Goal: Information Seeking & Learning: Learn about a topic

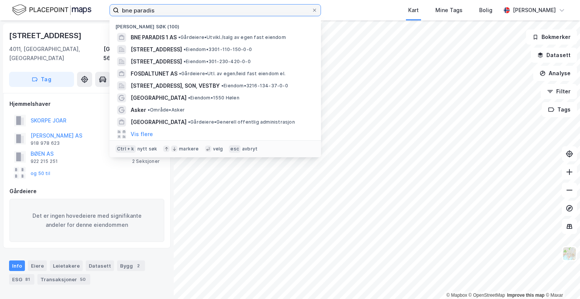
click at [223, 5] on input "bne paradis" at bounding box center [215, 10] width 193 height 11
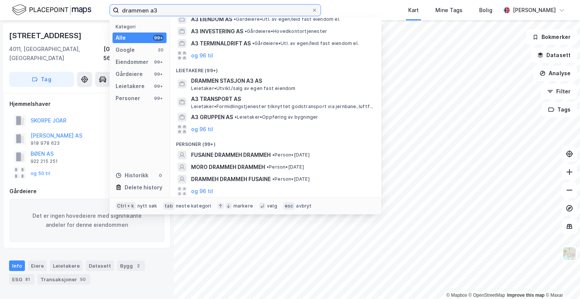
scroll to position [160, 0]
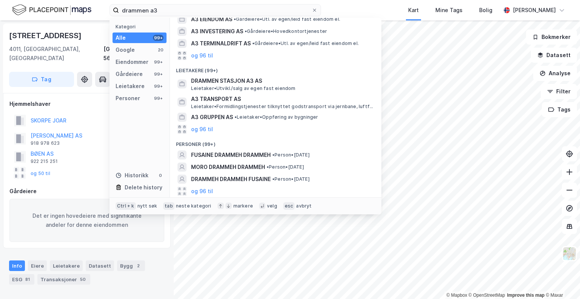
click at [342, 6] on div "drammen a3 Kategori Alle 99+ Google 20 Eiendommer 99+ Gårdeiere 99+ Leietakere …" at bounding box center [290, 10] width 580 height 20
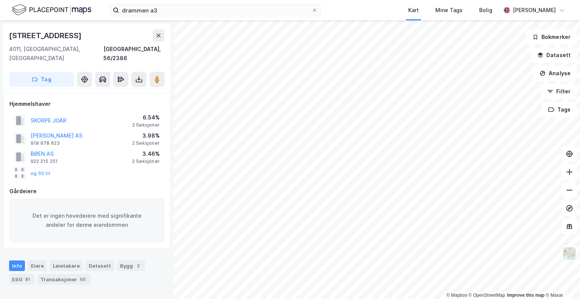
click at [342, 6] on div "drammen a3 Kart Mine Tags [PERSON_NAME]" at bounding box center [290, 10] width 580 height 20
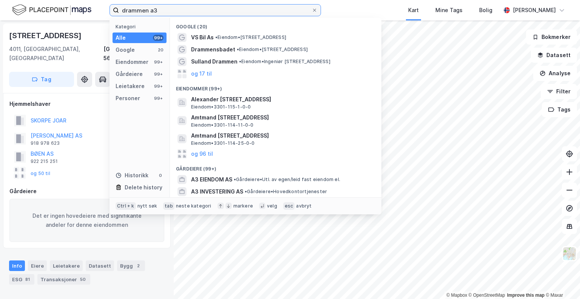
click at [234, 14] on input "drammen a3" at bounding box center [215, 10] width 193 height 11
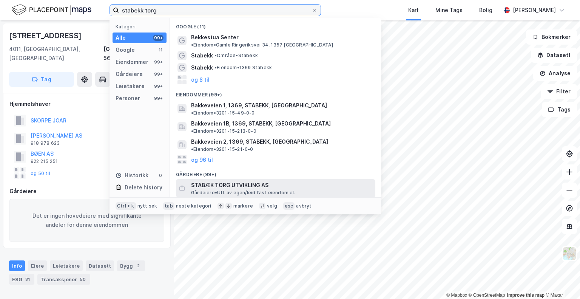
type input "stabekk torg"
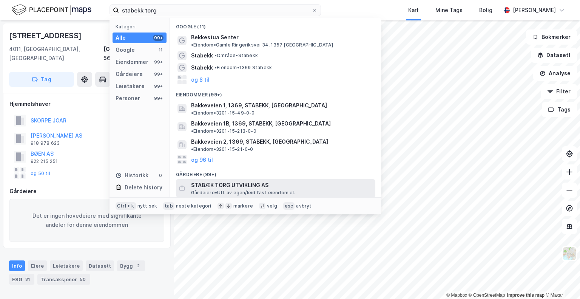
click at [233, 190] on span "Gårdeiere • Utl. av egen/leid fast eiendom el." at bounding box center [243, 193] width 104 height 6
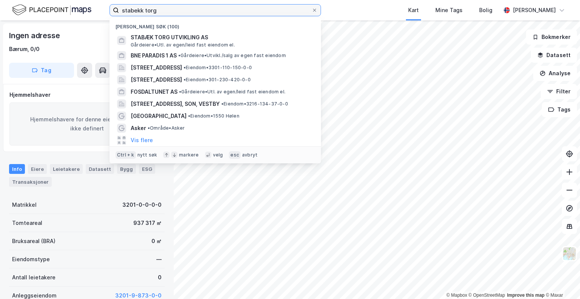
click at [176, 9] on input "stabekk torg" at bounding box center [215, 10] width 193 height 11
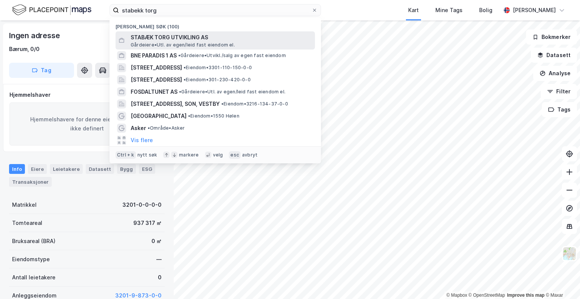
click at [175, 36] on span "STABÆK TORG UTVIKLING AS" at bounding box center [221, 37] width 181 height 9
